Goal: Navigation & Orientation: Go to known website

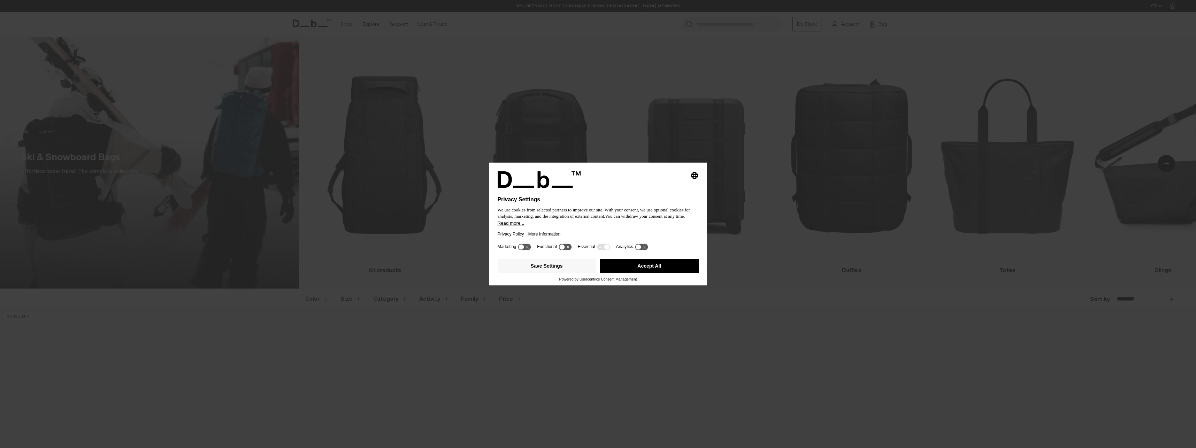
click at [635, 264] on button "Accept All" at bounding box center [649, 266] width 99 height 14
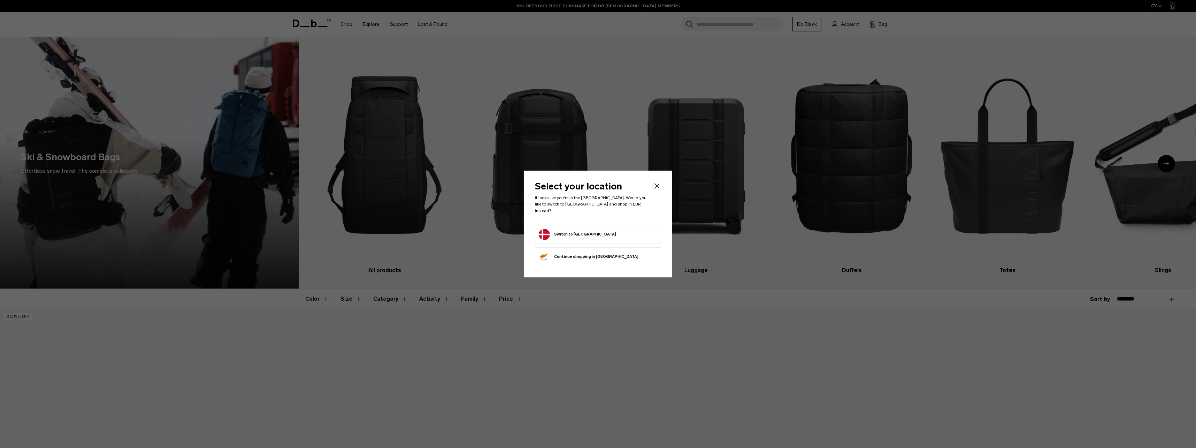
click at [565, 231] on button "Switch to Denmark" at bounding box center [577, 234] width 77 height 11
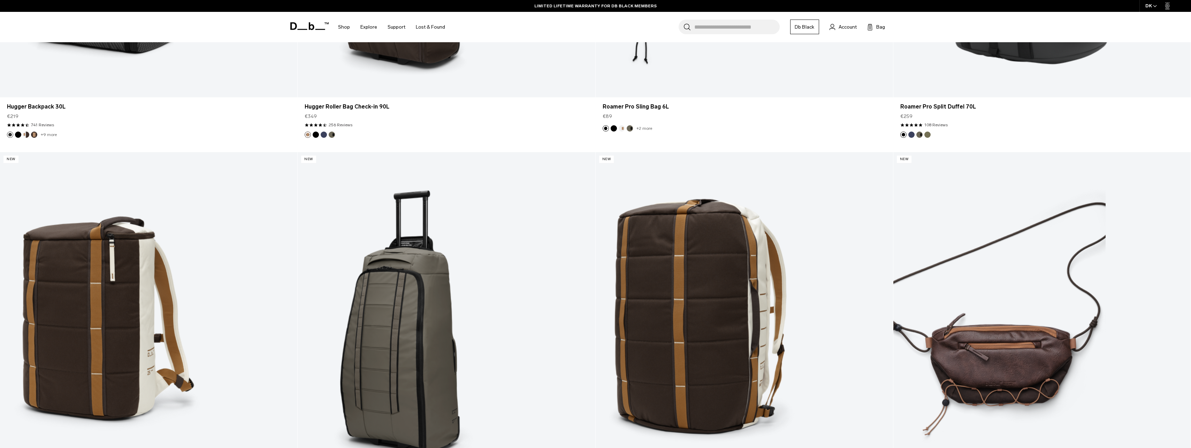
scroll to position [2856, 0]
